Goal: Task Accomplishment & Management: Use online tool/utility

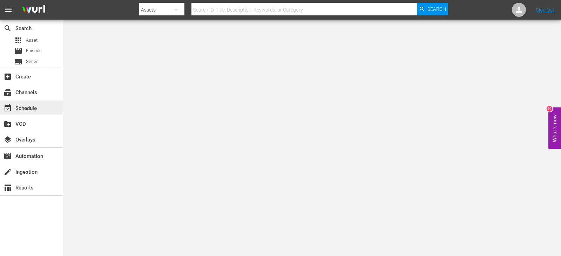
click at [30, 105] on div "event_available Schedule" at bounding box center [19, 107] width 39 height 6
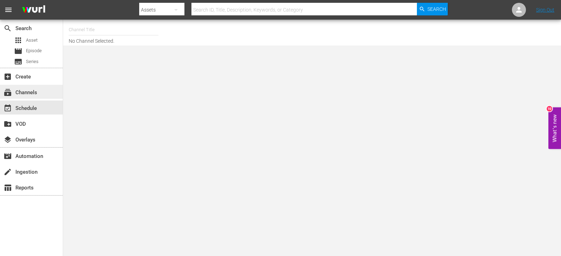
click at [32, 93] on div "subscriptions Channels" at bounding box center [19, 91] width 39 height 6
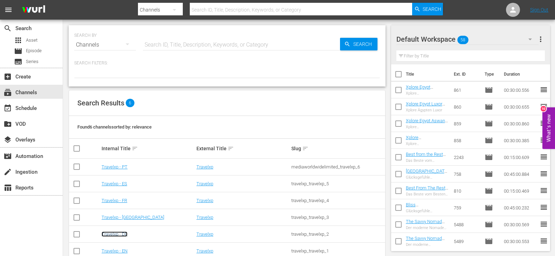
click at [117, 233] on link "Travelxp - DE" at bounding box center [115, 234] width 26 height 5
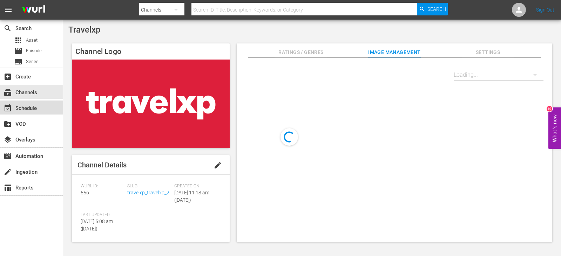
click at [26, 108] on div "event_available Schedule" at bounding box center [19, 107] width 39 height 6
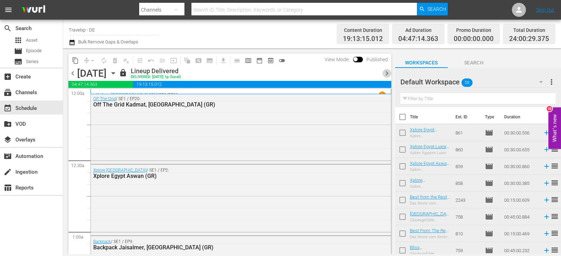
click at [388, 73] on span "chevron_right" at bounding box center [386, 73] width 9 height 9
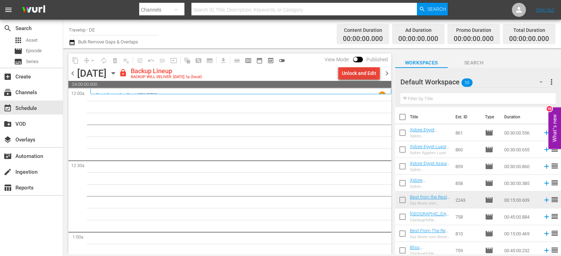
click at [357, 72] on div "Unlock and Edit" at bounding box center [359, 73] width 34 height 13
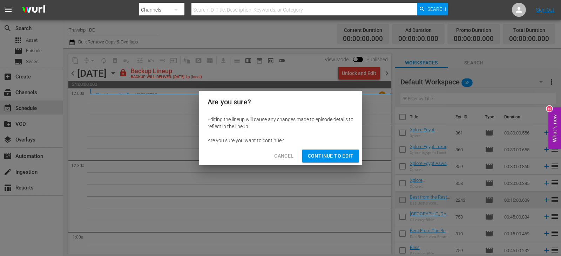
click at [335, 153] on span "Continue to Edit" at bounding box center [331, 156] width 46 height 9
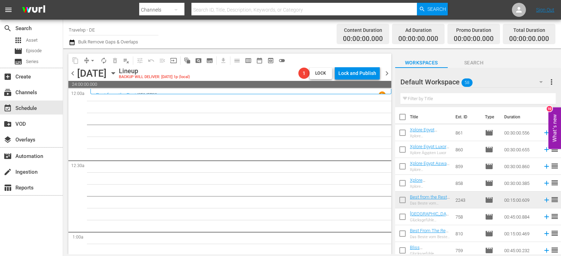
click at [422, 100] on input "text" at bounding box center [477, 98] width 155 height 11
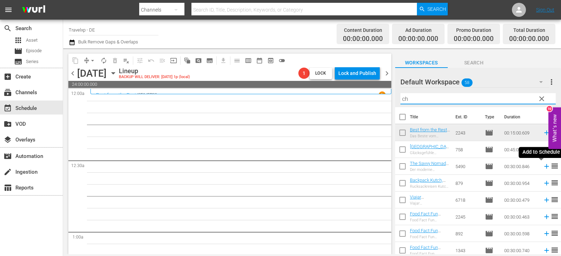
click at [543, 167] on icon at bounding box center [547, 167] width 8 height 8
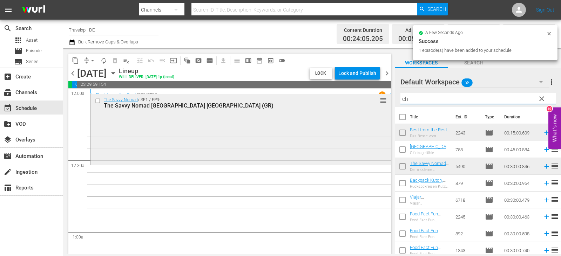
click at [381, 102] on div "content_copy compress arrow_drop_down autorenew_outlined delete_forever_outline…" at bounding box center [312, 151] width 498 height 206
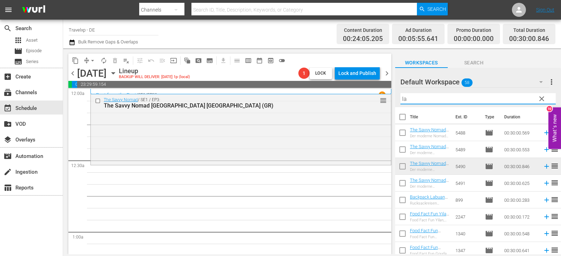
type input "l"
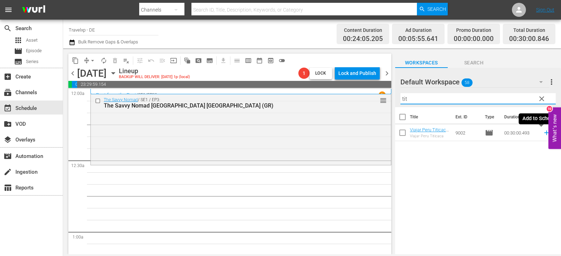
click at [543, 133] on icon at bounding box center [547, 133] width 8 height 8
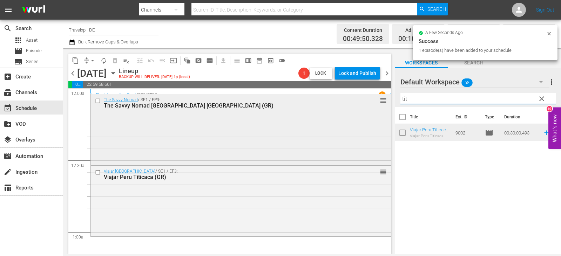
drag, startPoint x: 417, startPoint y: 101, endPoint x: 364, endPoint y: 107, distance: 52.6
click at [364, 107] on div "content_copy compress arrow_drop_down autorenew_outlined delete_forever_outline…" at bounding box center [312, 151] width 498 height 206
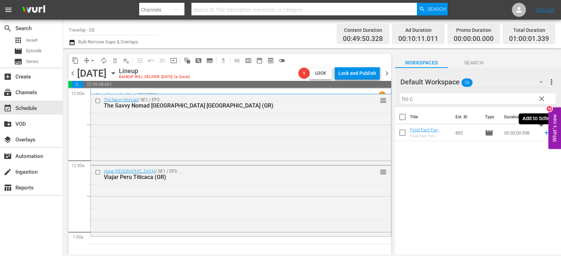
click at [543, 132] on icon at bounding box center [547, 133] width 8 height 8
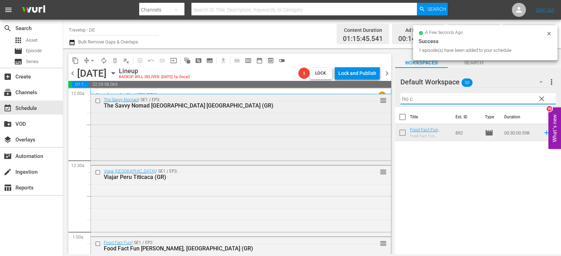
drag, startPoint x: 422, startPoint y: 98, endPoint x: 363, endPoint y: 105, distance: 59.6
click at [363, 105] on div "content_copy compress arrow_drop_down autorenew_outlined delete_forever_outline…" at bounding box center [312, 151] width 498 height 206
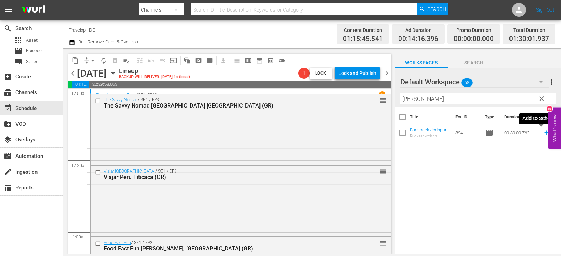
click at [543, 132] on icon at bounding box center [547, 133] width 8 height 8
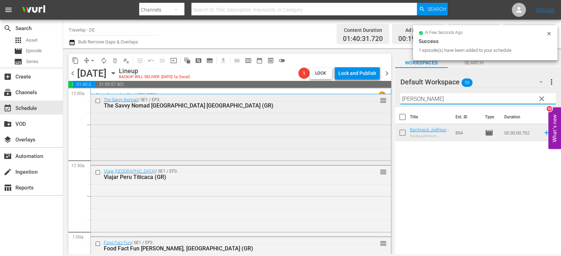
drag, startPoint x: 424, startPoint y: 99, endPoint x: 374, endPoint y: 105, distance: 50.5
click at [374, 105] on div "content_copy compress arrow_drop_down autorenew_outlined delete_forever_outline…" at bounding box center [312, 151] width 498 height 206
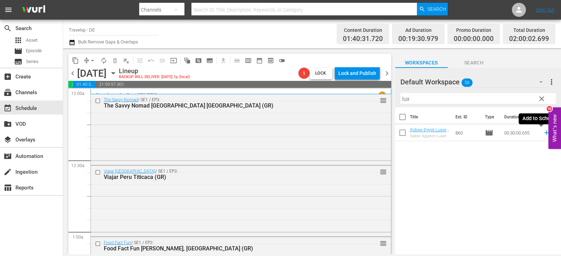
click at [543, 132] on icon at bounding box center [547, 133] width 8 height 8
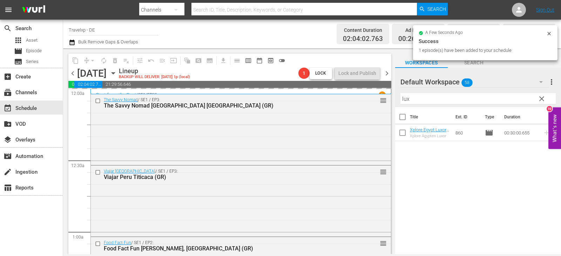
click at [352, 101] on div "content_copy compress arrow_drop_down autorenew_outlined delete_forever_outline…" at bounding box center [312, 151] width 498 height 206
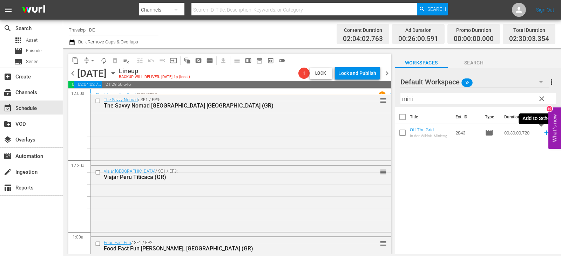
click at [544, 133] on icon at bounding box center [547, 133] width 8 height 8
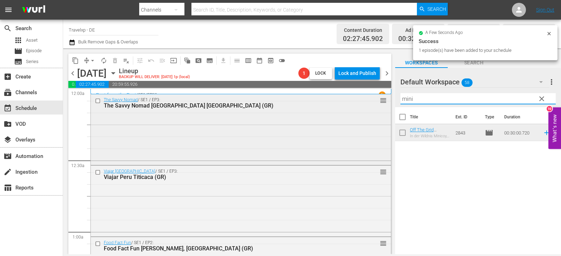
drag, startPoint x: 418, startPoint y: 100, endPoint x: 384, endPoint y: 104, distance: 33.9
click at [384, 104] on div "content_copy compress arrow_drop_down autorenew_outlined delete_forever_outline…" at bounding box center [312, 151] width 498 height 206
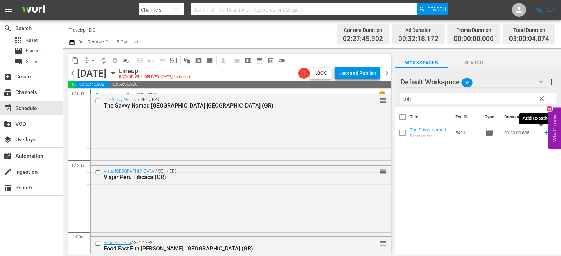
click at [543, 132] on icon at bounding box center [547, 133] width 8 height 8
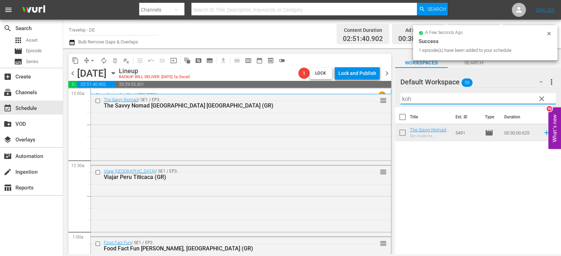
drag, startPoint x: 411, startPoint y: 98, endPoint x: 393, endPoint y: 102, distance: 18.3
click at [393, 102] on div "content_copy compress arrow_drop_down autorenew_outlined delete_forever_outline…" at bounding box center [312, 151] width 498 height 206
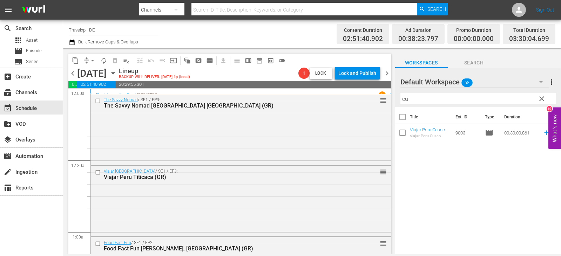
click at [544, 135] on icon at bounding box center [546, 133] width 5 height 5
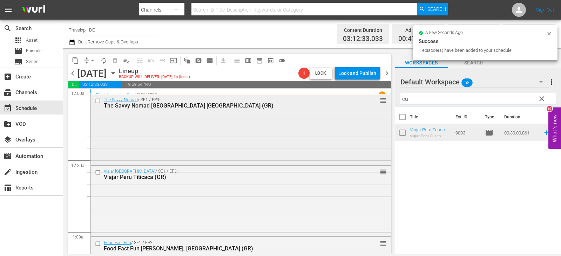
drag, startPoint x: 388, startPoint y: 100, endPoint x: 375, endPoint y: 102, distance: 13.1
click at [375, 102] on div "content_copy compress arrow_drop_down autorenew_outlined delete_forever_outline…" at bounding box center [312, 151] width 498 height 206
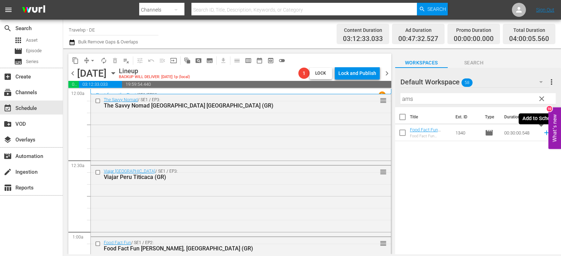
click at [543, 132] on icon at bounding box center [547, 133] width 8 height 8
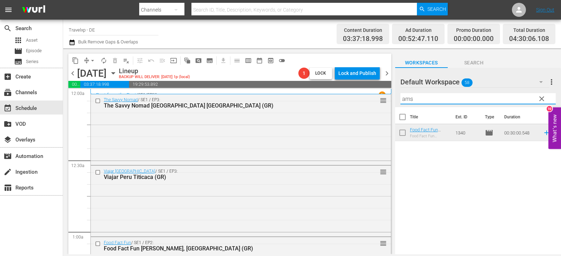
drag, startPoint x: 405, startPoint y: 101, endPoint x: 395, endPoint y: 102, distance: 9.8
click at [395, 102] on div "Default Workspace 58 Default more_vert clear Filter by Title ams" at bounding box center [478, 87] width 166 height 39
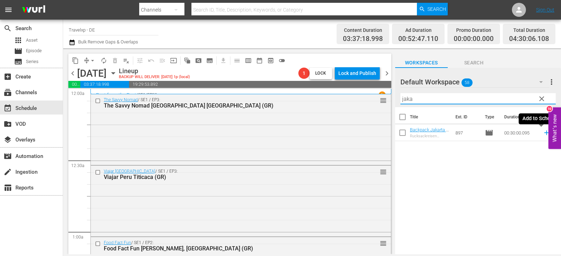
click at [543, 132] on icon at bounding box center [547, 133] width 8 height 8
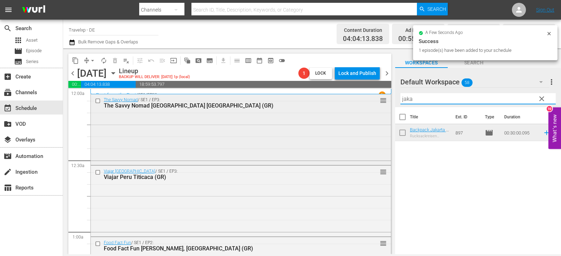
click at [383, 103] on div "content_copy compress arrow_drop_down autorenew_outlined delete_forever_outline…" at bounding box center [312, 151] width 498 height 206
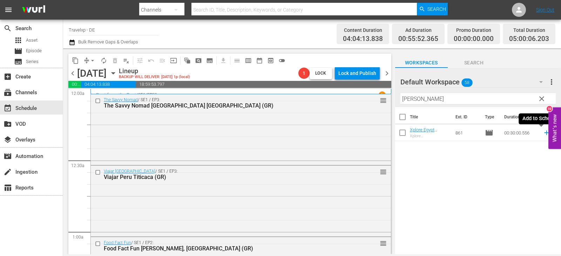
click at [544, 133] on icon at bounding box center [546, 133] width 5 height 5
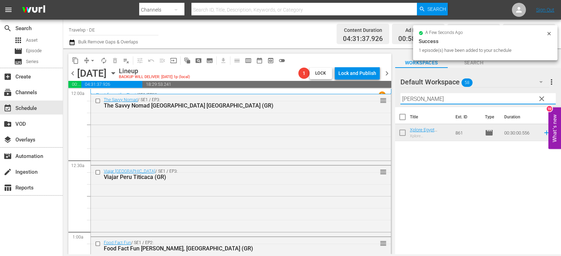
drag, startPoint x: 427, startPoint y: 101, endPoint x: 390, endPoint y: 104, distance: 36.3
click at [390, 104] on div "content_copy compress arrow_drop_down autorenew_outlined delete_forever_outline…" at bounding box center [312, 151] width 498 height 206
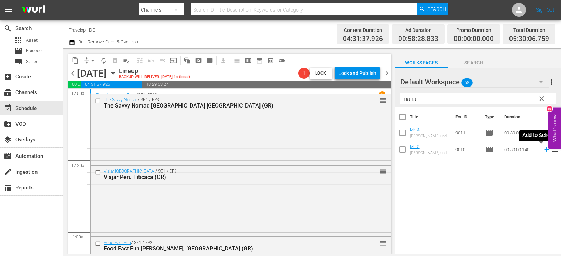
click at [544, 150] on icon at bounding box center [546, 150] width 5 height 5
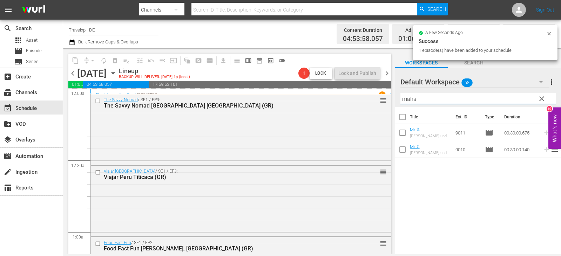
drag, startPoint x: 422, startPoint y: 101, endPoint x: 394, endPoint y: 101, distance: 27.3
click at [394, 101] on div "content_copy compress arrow_drop_down autorenew_outlined delete_forever_outline…" at bounding box center [312, 151] width 498 height 206
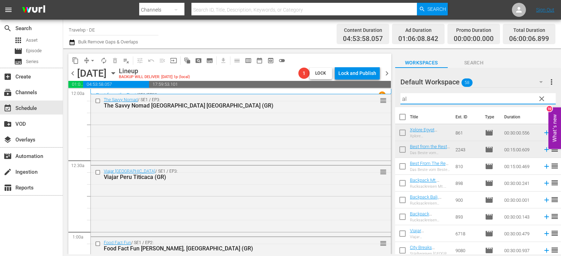
type input "a"
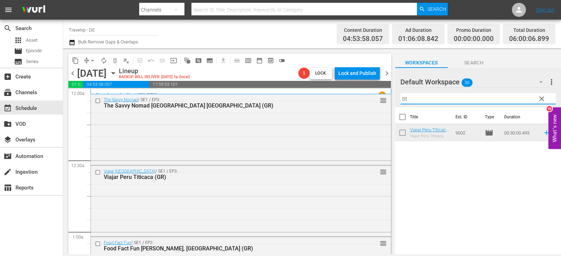
click at [543, 132] on icon at bounding box center [547, 133] width 8 height 8
click at [386, 102] on div "content_copy compress arrow_drop_down autorenew_outlined delete_forever_outline…" at bounding box center [312, 151] width 498 height 206
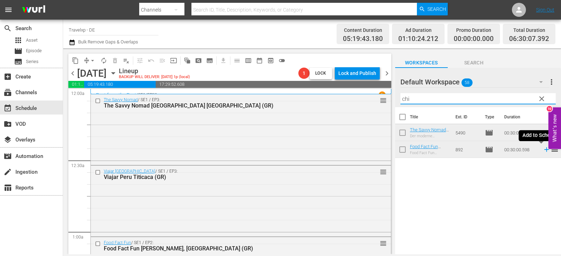
click at [543, 149] on icon at bounding box center [547, 150] width 8 height 8
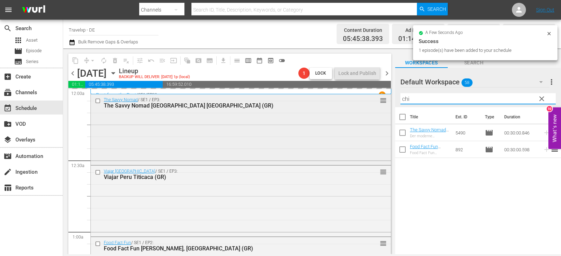
click at [369, 101] on div "content_copy compress arrow_drop_down autorenew_outlined delete_forever_outline…" at bounding box center [312, 151] width 498 height 206
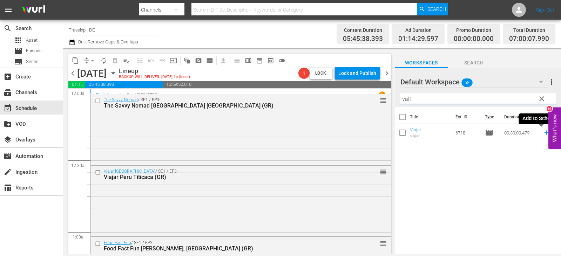
click at [544, 134] on icon at bounding box center [546, 133] width 5 height 5
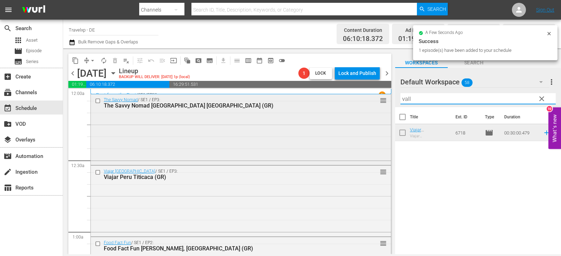
drag, startPoint x: 428, startPoint y: 102, endPoint x: 377, endPoint y: 102, distance: 50.5
click at [377, 102] on div "content_copy compress arrow_drop_down autorenew_outlined delete_forever_outline…" at bounding box center [312, 151] width 498 height 206
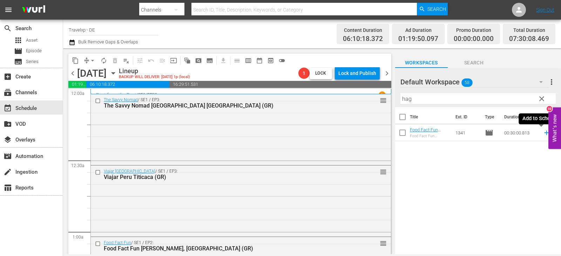
click at [543, 133] on icon at bounding box center [547, 133] width 8 height 8
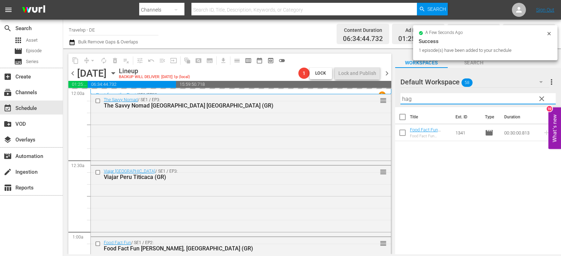
drag, startPoint x: 429, startPoint y: 100, endPoint x: 386, endPoint y: 101, distance: 42.4
click at [386, 101] on div "content_copy compress arrow_drop_down autorenew_outlined delete_forever_outline…" at bounding box center [312, 151] width 498 height 206
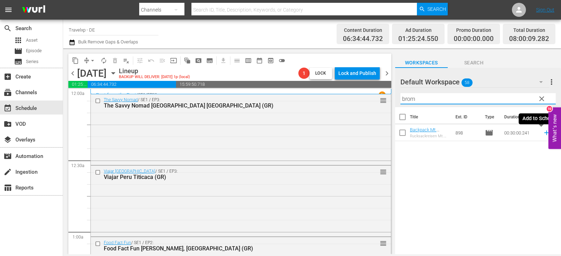
click at [543, 130] on icon at bounding box center [547, 133] width 8 height 8
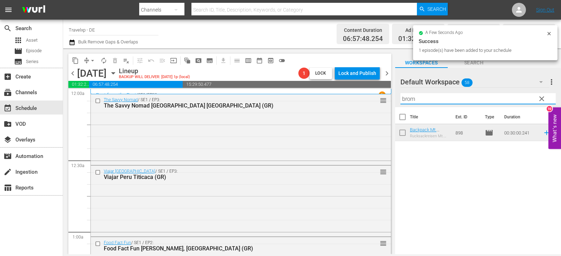
drag, startPoint x: 421, startPoint y: 99, endPoint x: 396, endPoint y: 99, distance: 24.9
click at [396, 99] on div "Default Workspace 58 Default more_vert clear Filter by Title brom" at bounding box center [478, 87] width 166 height 39
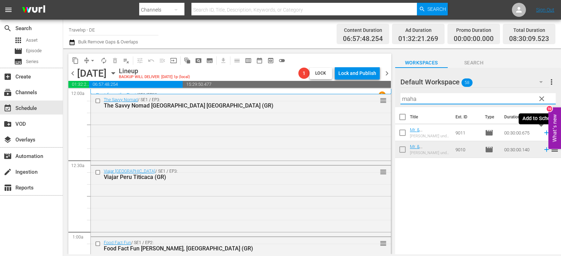
click at [543, 132] on icon at bounding box center [547, 133] width 8 height 8
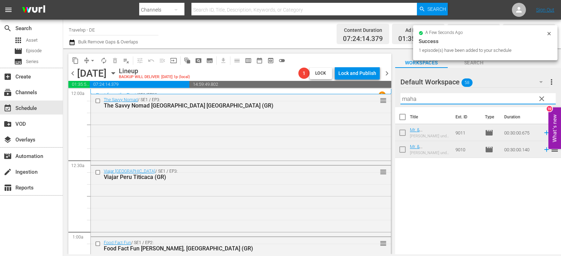
click at [367, 97] on div "content_copy compress arrow_drop_down autorenew_outlined delete_forever_outline…" at bounding box center [312, 151] width 498 height 206
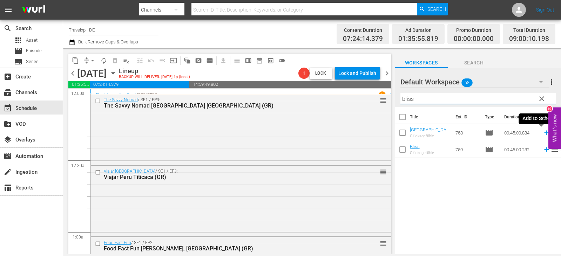
click at [543, 135] on icon at bounding box center [547, 133] width 8 height 8
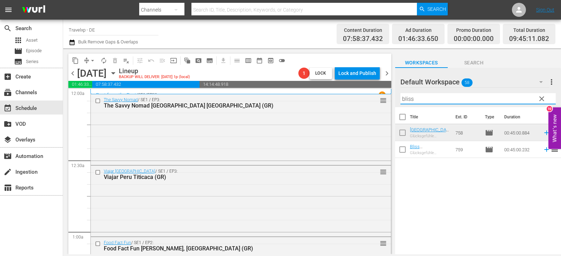
click at [391, 101] on div "content_copy compress arrow_drop_down autorenew_outlined delete_forever_outline…" at bounding box center [312, 151] width 498 height 206
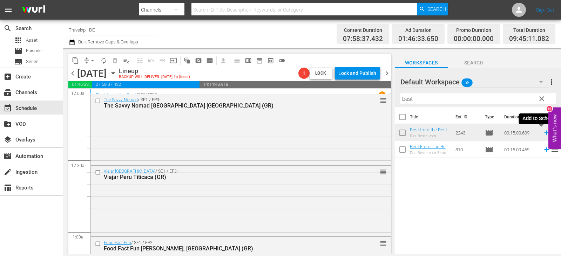
click at [543, 132] on icon at bounding box center [547, 133] width 8 height 8
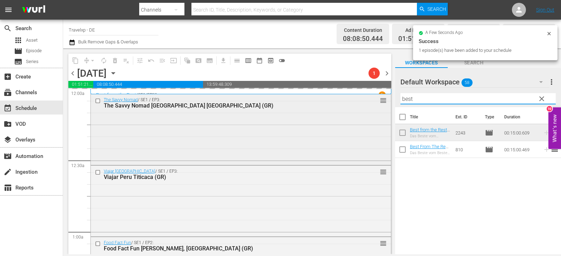
drag, startPoint x: 418, startPoint y: 101, endPoint x: 377, endPoint y: 102, distance: 41.0
click at [377, 102] on div "content_copy compress arrow_drop_down autorenew_outlined delete_forever_outline…" at bounding box center [312, 151] width 498 height 206
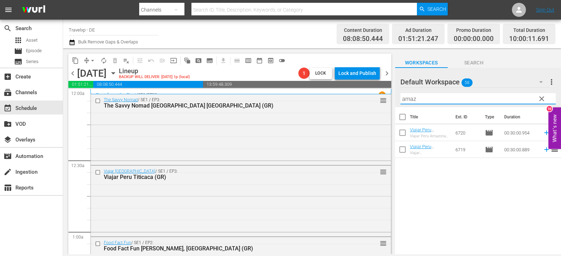
click at [543, 149] on icon at bounding box center [547, 150] width 8 height 8
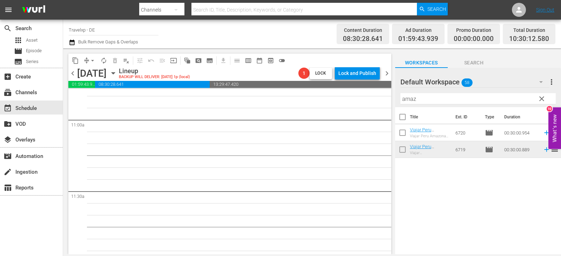
scroll to position [1402, 0]
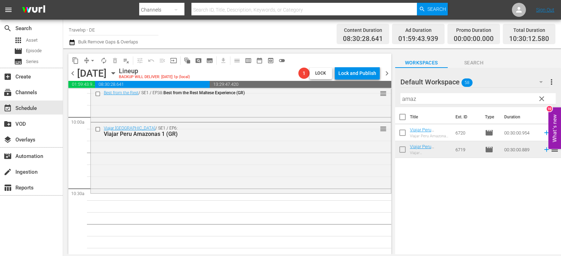
drag, startPoint x: 421, startPoint y: 97, endPoint x: 396, endPoint y: 99, distance: 25.3
click at [396, 99] on div "Default Workspace 58 Default more_vert clear Filter by Title amaz" at bounding box center [478, 87] width 166 height 39
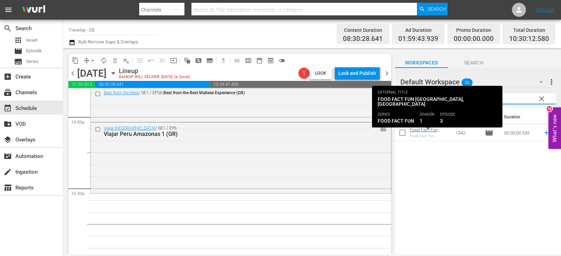
type input "[PERSON_NAME]"
click at [416, 129] on link "Food Fact Fun [GEOGRAPHIC_DATA], [GEOGRAPHIC_DATA] (GR)" at bounding box center [429, 140] width 39 height 26
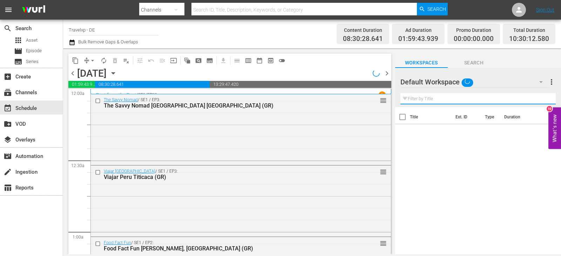
click at [421, 98] on input "text" at bounding box center [477, 98] width 155 height 11
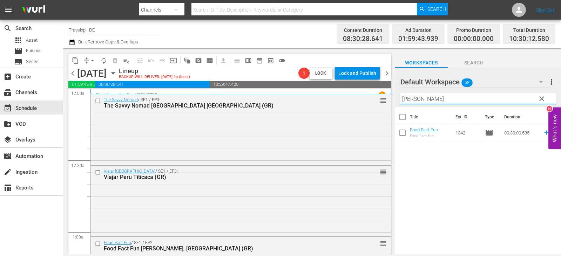
click at [543, 132] on icon at bounding box center [547, 133] width 8 height 8
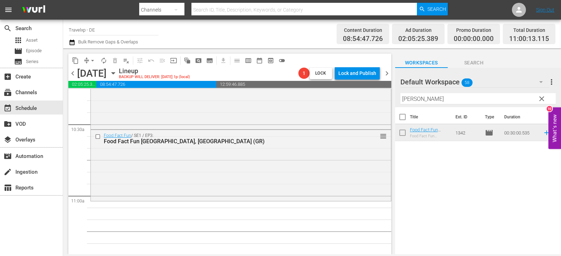
scroll to position [1437, 0]
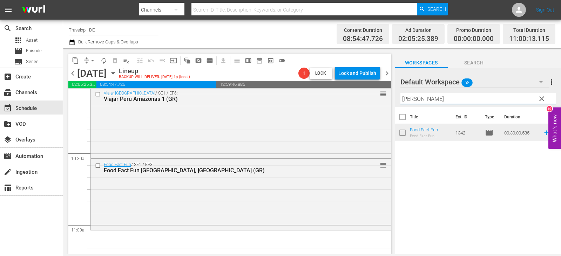
drag, startPoint x: 417, startPoint y: 100, endPoint x: 396, endPoint y: 102, distance: 21.2
click at [396, 102] on div "Default Workspace 58 Default more_vert clear Filter by Title [PERSON_NAME]" at bounding box center [478, 87] width 166 height 39
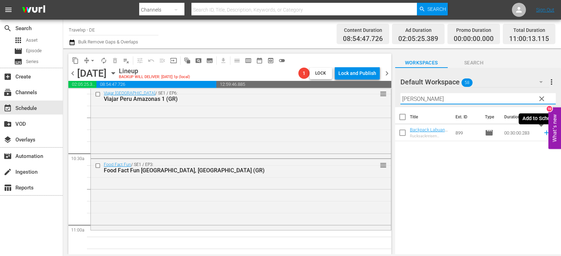
click at [543, 132] on icon at bounding box center [547, 133] width 8 height 8
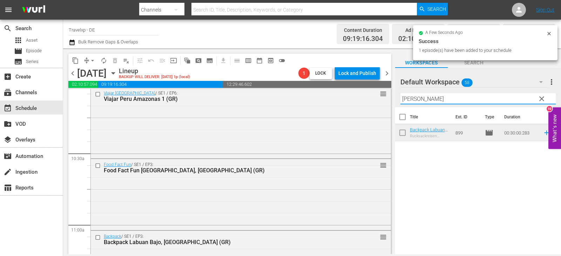
drag, startPoint x: 419, startPoint y: 98, endPoint x: 394, endPoint y: 100, distance: 25.0
click at [394, 100] on div "content_copy compress arrow_drop_down autorenew_outlined delete_forever_outline…" at bounding box center [312, 151] width 498 height 206
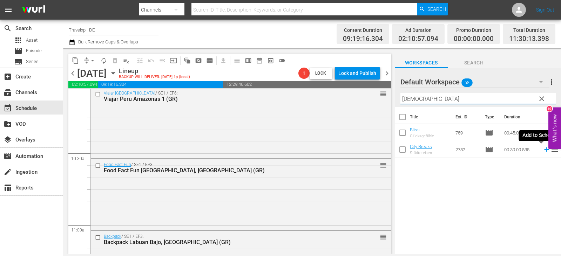
click at [543, 152] on icon at bounding box center [547, 150] width 8 height 8
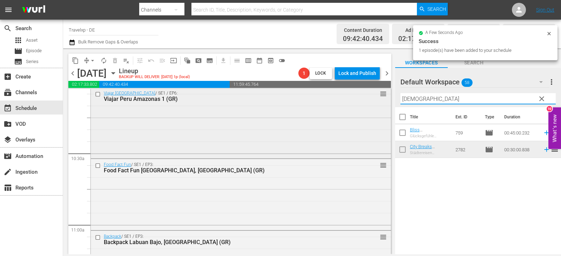
click at [350, 95] on div "content_copy compress arrow_drop_down autorenew_outlined delete_forever_outline…" at bounding box center [312, 151] width 498 height 206
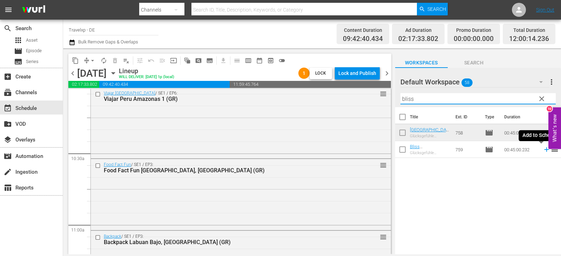
click at [544, 151] on icon at bounding box center [546, 150] width 5 height 5
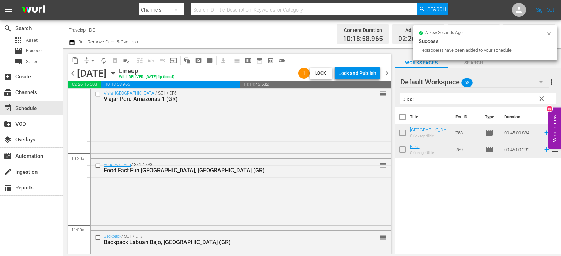
drag, startPoint x: 422, startPoint y: 95, endPoint x: 388, endPoint y: 100, distance: 34.3
click at [388, 100] on div "content_copy compress arrow_drop_down autorenew_outlined delete_forever_outline…" at bounding box center [312, 151] width 498 height 206
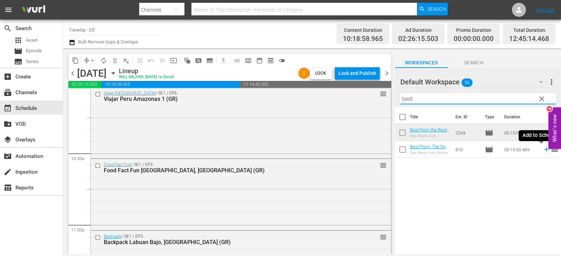
click at [544, 149] on icon at bounding box center [546, 150] width 5 height 5
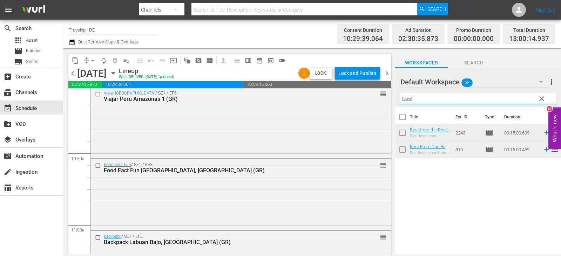
drag, startPoint x: 415, startPoint y: 99, endPoint x: 393, endPoint y: 99, distance: 21.7
click at [393, 99] on div "content_copy compress arrow_drop_down autorenew_outlined delete_forever_outline…" at bounding box center [312, 151] width 498 height 206
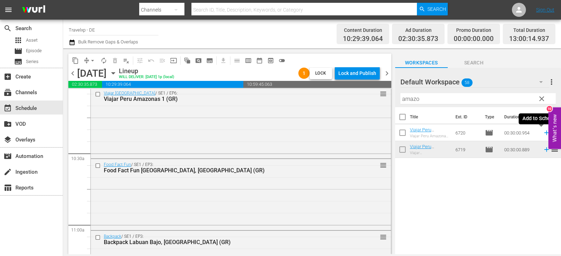
click at [543, 134] on icon at bounding box center [547, 133] width 8 height 8
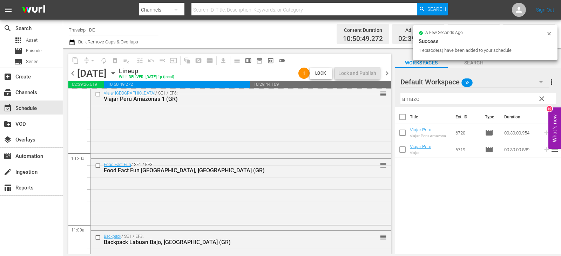
drag, startPoint x: 426, startPoint y: 96, endPoint x: 390, endPoint y: 104, distance: 36.3
click at [390, 104] on div "content_copy compress arrow_drop_down autorenew_outlined delete_forever_outline…" at bounding box center [312, 151] width 498 height 206
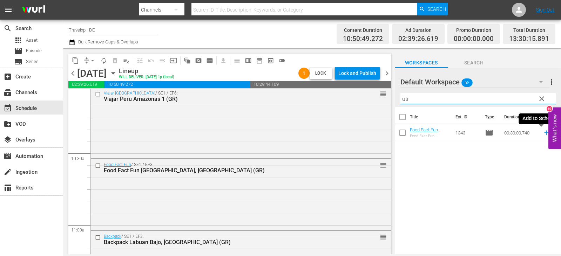
click at [543, 133] on icon at bounding box center [547, 133] width 8 height 8
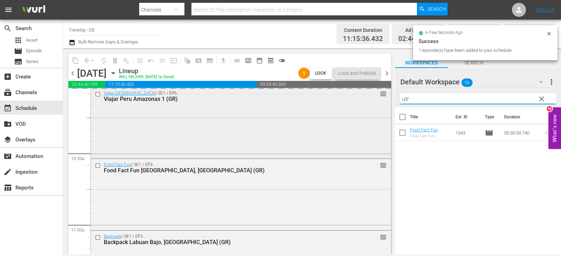
drag, startPoint x: 409, startPoint y: 100, endPoint x: 377, endPoint y: 100, distance: 31.9
click at [377, 100] on div "content_copy compress arrow_drop_down autorenew_outlined delete_forever_outline…" at bounding box center [312, 151] width 498 height 206
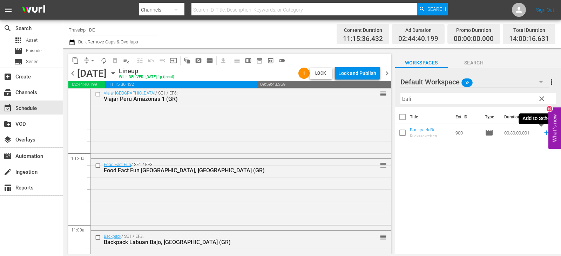
drag, startPoint x: 538, startPoint y: 132, endPoint x: 490, endPoint y: 138, distance: 48.3
click at [543, 132] on icon at bounding box center [547, 133] width 8 height 8
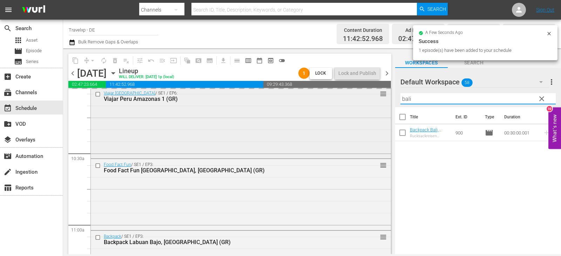
drag, startPoint x: 400, startPoint y: 100, endPoint x: 384, endPoint y: 102, distance: 16.6
click at [384, 102] on div "content_copy compress arrow_drop_down autorenew_outlined delete_forever_outline…" at bounding box center [312, 151] width 498 height 206
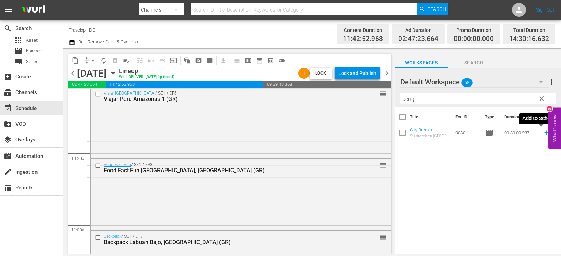
click at [543, 132] on icon at bounding box center [547, 133] width 8 height 8
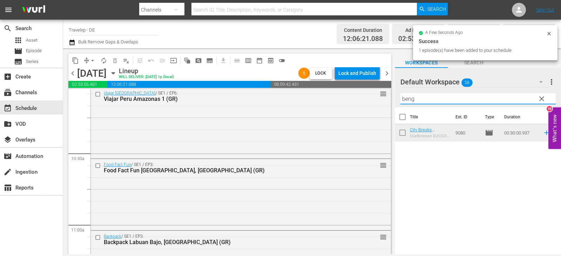
drag, startPoint x: 419, startPoint y: 98, endPoint x: 387, endPoint y: 102, distance: 33.1
click at [387, 102] on div "content_copy compress arrow_drop_down autorenew_outlined delete_forever_outline…" at bounding box center [312, 151] width 498 height 206
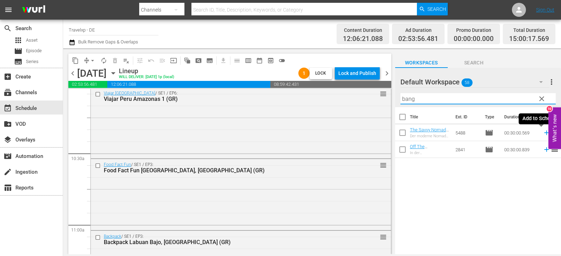
click at [544, 132] on icon at bounding box center [547, 133] width 8 height 8
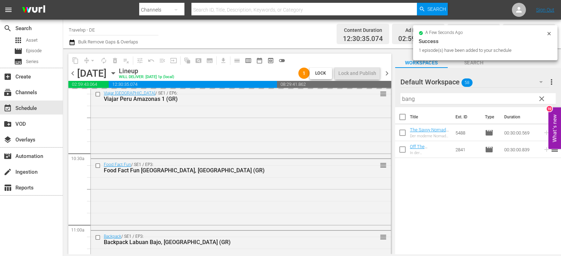
click at [381, 98] on div "content_copy compress arrow_drop_down autorenew_outlined delete_forever_outline…" at bounding box center [312, 151] width 498 height 206
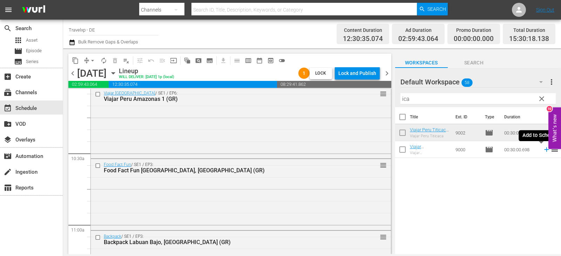
click at [543, 150] on icon at bounding box center [547, 150] width 8 height 8
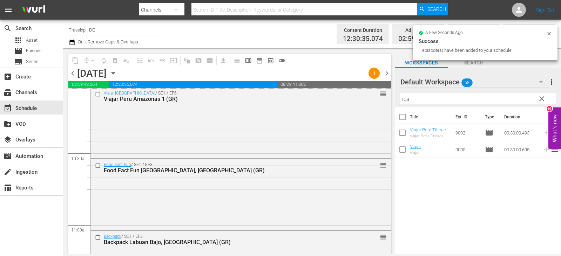
drag, startPoint x: 416, startPoint y: 98, endPoint x: 392, endPoint y: 102, distance: 24.1
click at [392, 102] on div "content_copy compress arrow_drop_down autorenew_outlined delete_forever_outline…" at bounding box center [312, 151] width 498 height 206
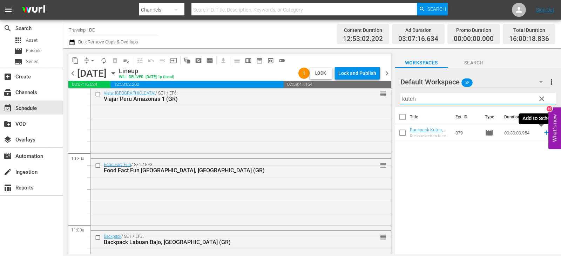
click at [543, 131] on icon at bounding box center [547, 133] width 8 height 8
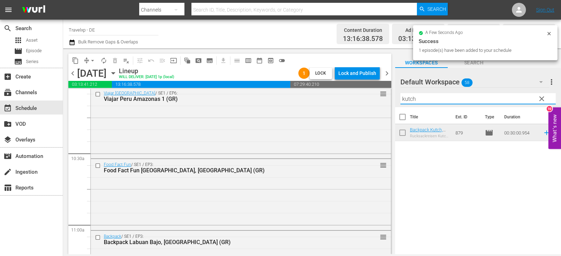
drag, startPoint x: 392, startPoint y: 100, endPoint x: 386, endPoint y: 100, distance: 6.0
click at [386, 100] on div "content_copy compress arrow_drop_down autorenew_outlined delete_forever_outline…" at bounding box center [312, 151] width 498 height 206
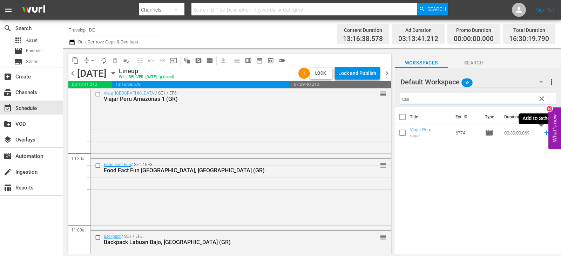
click at [544, 133] on icon at bounding box center [546, 133] width 5 height 5
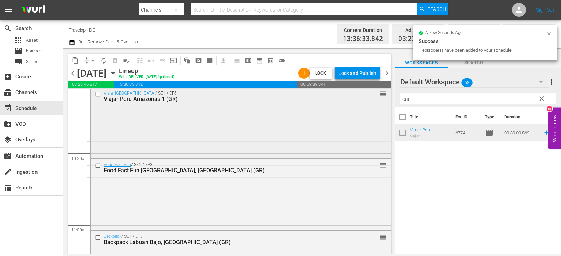
drag, startPoint x: 416, startPoint y: 100, endPoint x: 374, endPoint y: 105, distance: 42.7
click at [376, 105] on div "content_copy compress arrow_drop_down autorenew_outlined delete_forever_outline…" at bounding box center [312, 151] width 498 height 206
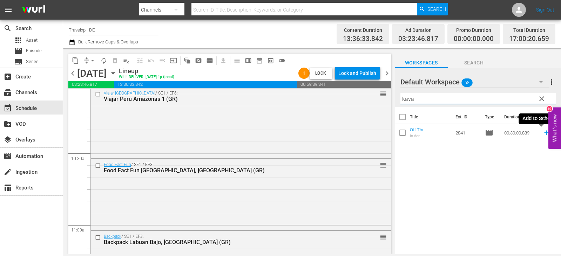
click at [543, 136] on icon at bounding box center [547, 133] width 8 height 8
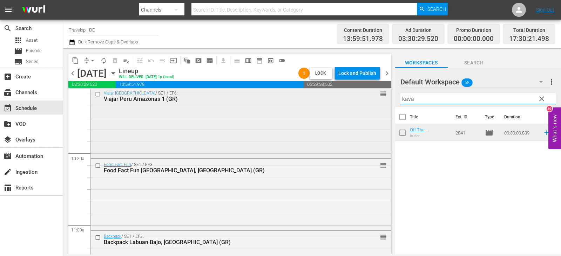
drag, startPoint x: 421, startPoint y: 100, endPoint x: 384, endPoint y: 102, distance: 37.6
click at [384, 102] on div "content_copy compress arrow_drop_down autorenew_outlined delete_forever_outline…" at bounding box center [312, 151] width 498 height 206
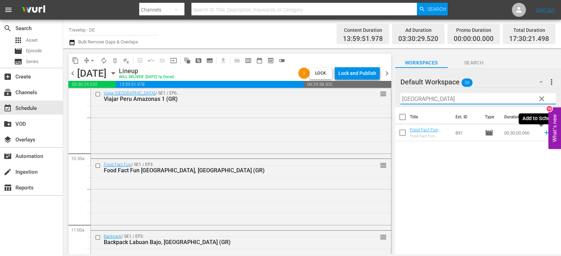
type input "[GEOGRAPHIC_DATA]"
click at [544, 134] on icon at bounding box center [546, 133] width 5 height 5
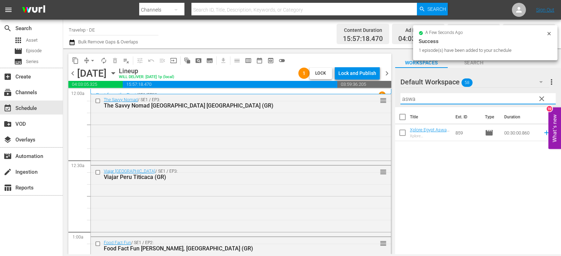
scroll to position [1437, 0]
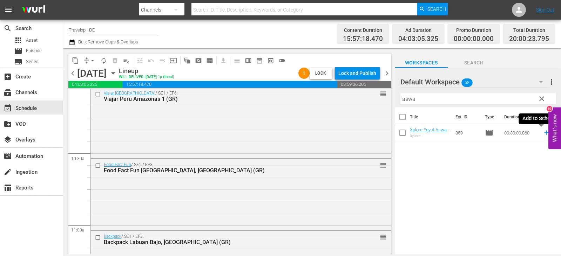
click at [543, 135] on icon at bounding box center [547, 133] width 8 height 8
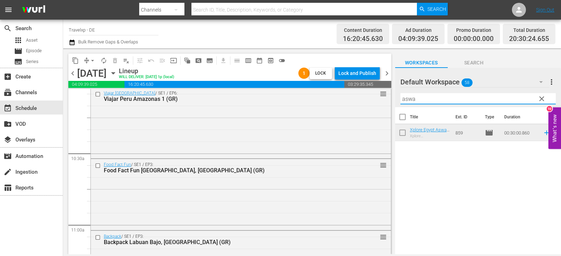
drag, startPoint x: 411, startPoint y: 99, endPoint x: 393, endPoint y: 99, distance: 17.5
click at [393, 99] on div "content_copy compress arrow_drop_down autorenew_outlined delete_forever_outline…" at bounding box center [312, 151] width 498 height 206
drag, startPoint x: 419, startPoint y: 98, endPoint x: 393, endPoint y: 98, distance: 25.9
click at [393, 98] on div "content_copy compress arrow_drop_down autorenew_outlined delete_forever_outline…" at bounding box center [312, 151] width 498 height 206
click at [543, 133] on icon at bounding box center [547, 133] width 8 height 8
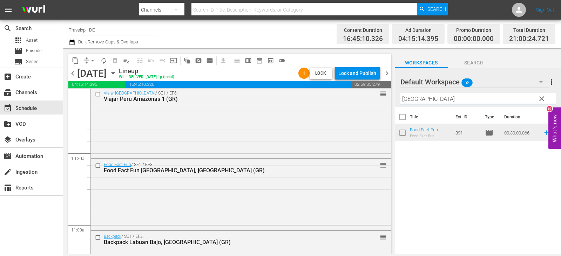
drag, startPoint x: 427, startPoint y: 100, endPoint x: 393, endPoint y: 101, distance: 34.0
click at [393, 101] on div "content_copy compress arrow_drop_down autorenew_outlined delete_forever_outline…" at bounding box center [312, 151] width 498 height 206
click at [543, 130] on icon at bounding box center [547, 133] width 8 height 8
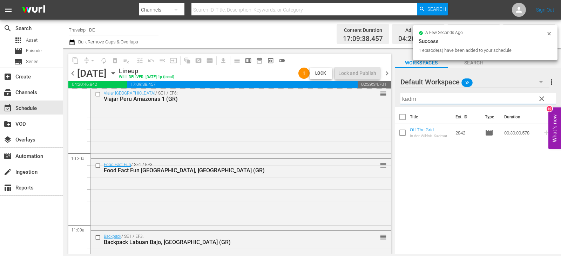
drag, startPoint x: 425, startPoint y: 102, endPoint x: 397, endPoint y: 102, distance: 27.3
click at [397, 102] on div "Default Workspace 58 Default more_vert clear Filter by Title kadm" at bounding box center [478, 87] width 166 height 39
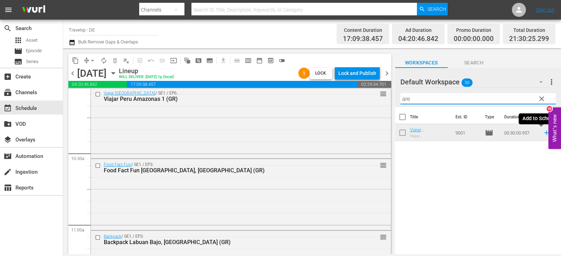
click at [544, 133] on icon at bounding box center [547, 133] width 8 height 8
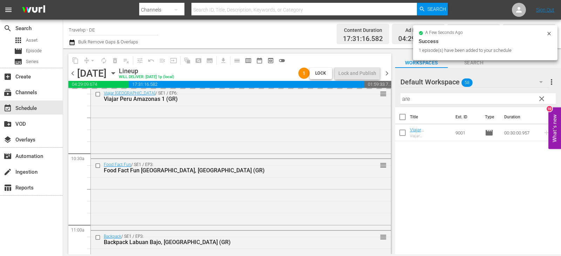
click at [381, 100] on div "content_copy compress arrow_drop_down autorenew_outlined delete_forever_outline…" at bounding box center [312, 151] width 498 height 206
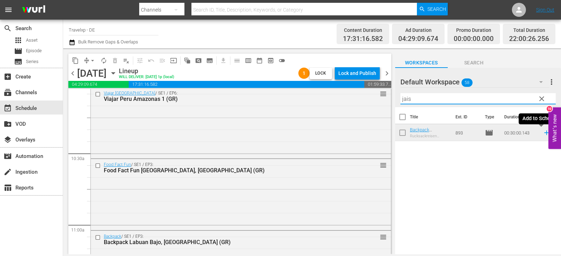
click at [544, 134] on icon at bounding box center [546, 133] width 5 height 5
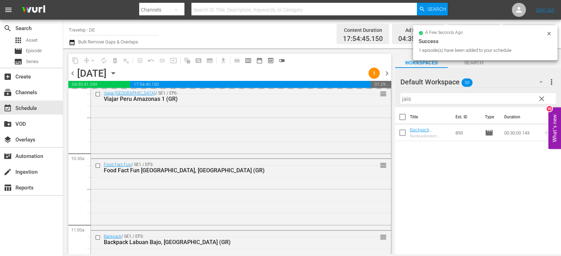
click at [370, 105] on div "content_copy compress arrow_drop_down autorenew_outlined delete_forever_outline…" at bounding box center [312, 151] width 498 height 206
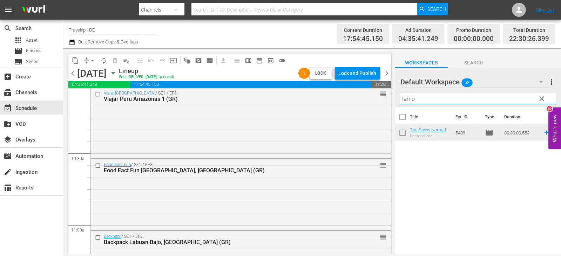
click at [543, 131] on icon at bounding box center [547, 133] width 8 height 8
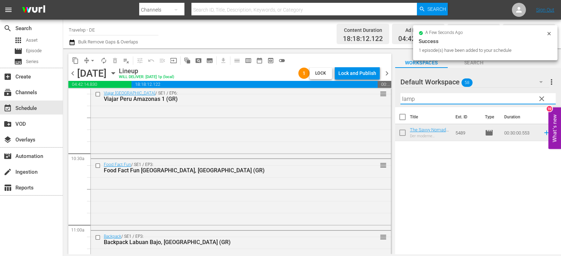
click at [394, 101] on div "content_copy compress arrow_drop_down autorenew_outlined delete_forever_outline…" at bounding box center [312, 151] width 498 height 206
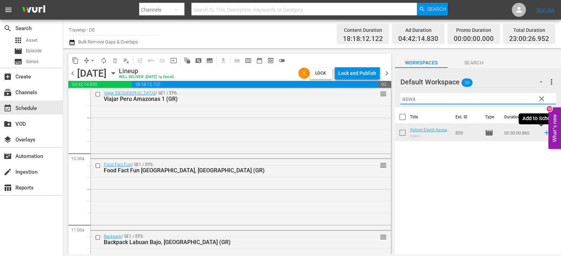
drag, startPoint x: 539, startPoint y: 134, endPoint x: 470, endPoint y: 145, distance: 69.7
click at [543, 134] on icon at bounding box center [547, 133] width 8 height 8
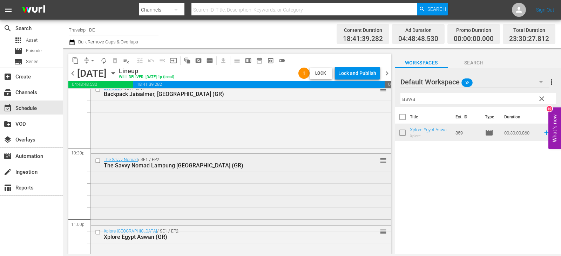
scroll to position [3266, 0]
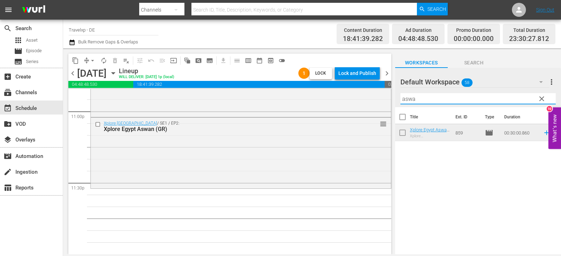
drag, startPoint x: 430, startPoint y: 99, endPoint x: 390, endPoint y: 99, distance: 40.7
click at [390, 99] on div "content_copy compress arrow_drop_down autorenew_outlined delete_forever_outline…" at bounding box center [312, 151] width 498 height 206
type input "are"
click at [543, 134] on icon at bounding box center [547, 133] width 8 height 8
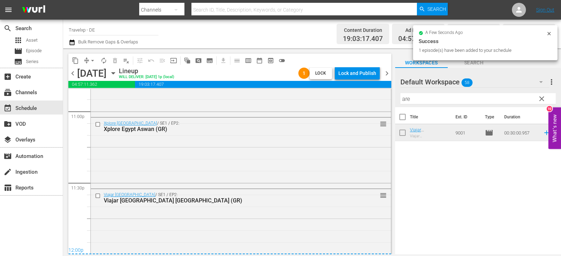
click at [361, 72] on div "Lock and Publish" at bounding box center [357, 73] width 38 height 13
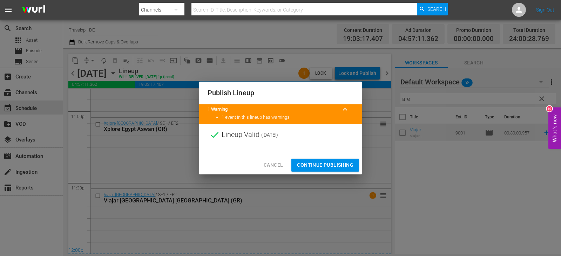
click at [335, 162] on span "Continue Publishing" at bounding box center [325, 165] width 56 height 9
